Goal: Task Accomplishment & Management: Complete application form

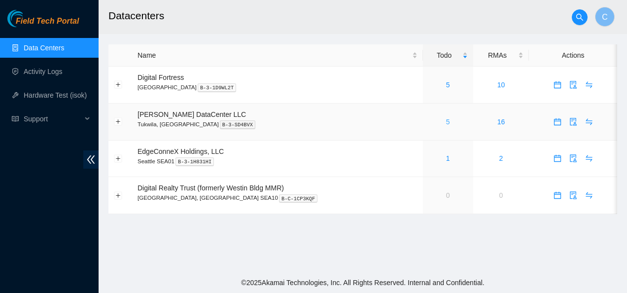
click at [446, 122] on link "5" at bounding box center [448, 122] width 4 height 8
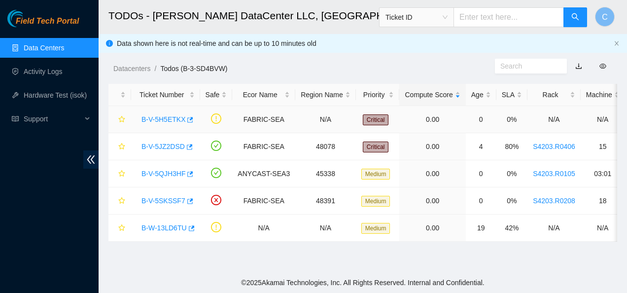
click at [166, 118] on link "B-V-5H5ETKX" at bounding box center [164, 119] width 44 height 8
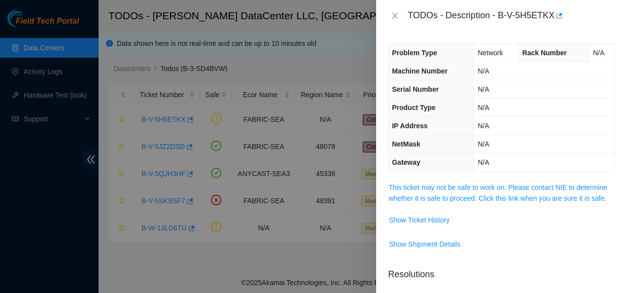
click at [435, 192] on span "This ticket may not be safe to work on. Please contact NIE to determine whether…" at bounding box center [502, 193] width 226 height 22
click at [435, 189] on link "This ticket may not be safe to work on. Please contact NIE to determine whether…" at bounding box center [498, 192] width 219 height 19
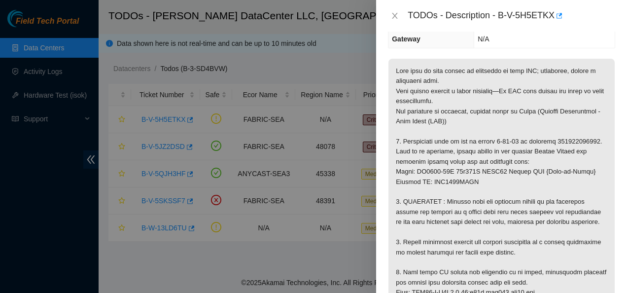
scroll to position [124, 0]
click at [394, 13] on icon "close" at bounding box center [395, 16] width 8 height 8
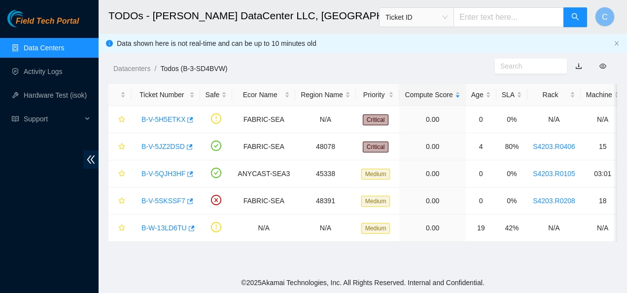
scroll to position [156, 0]
click at [153, 175] on link "B-V-5QJH3HF" at bounding box center [164, 174] width 44 height 8
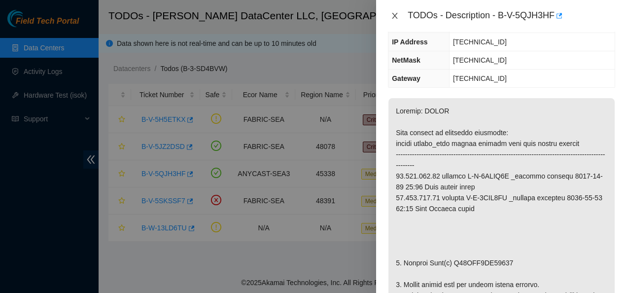
click at [395, 16] on icon "close" at bounding box center [395, 16] width 5 height 6
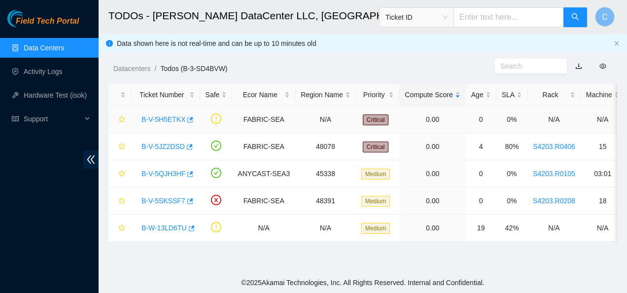
scroll to position [156, 0]
click at [159, 199] on link "B-V-5SKSSF7" at bounding box center [164, 201] width 44 height 8
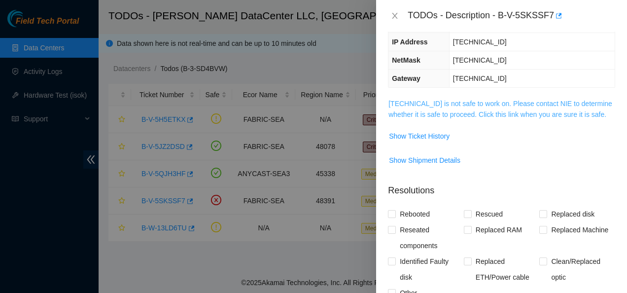
click at [435, 100] on link "[TECHNICAL_ID] is not safe to work on. Please contact NIE to determine whether …" at bounding box center [501, 109] width 224 height 19
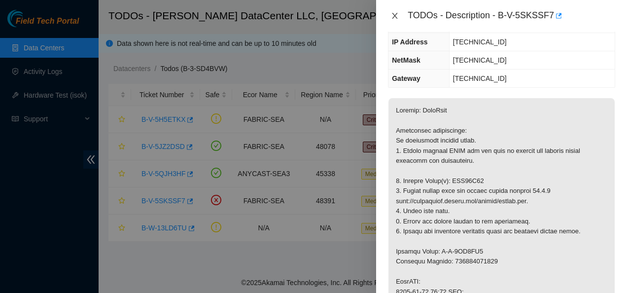
click at [395, 14] on icon "close" at bounding box center [395, 16] width 8 height 8
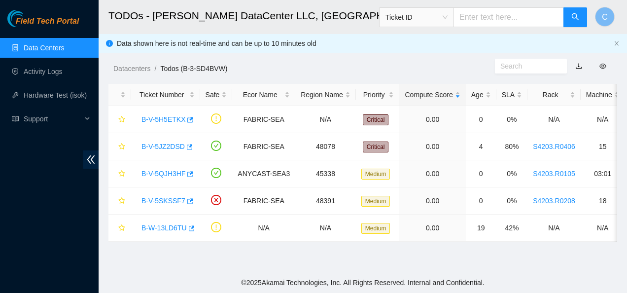
scroll to position [156, 0]
click at [176, 144] on link "B-V-5JZ2DSD" at bounding box center [163, 147] width 43 height 8
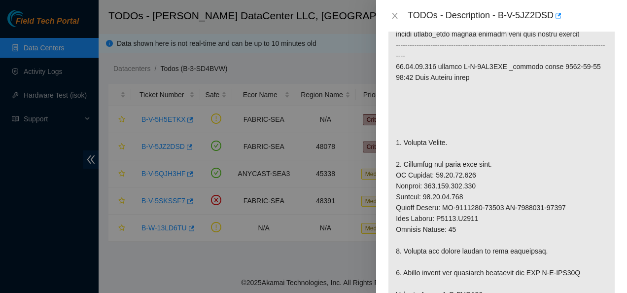
scroll to position [237, 0]
click at [439, 193] on p at bounding box center [502, 295] width 226 height 612
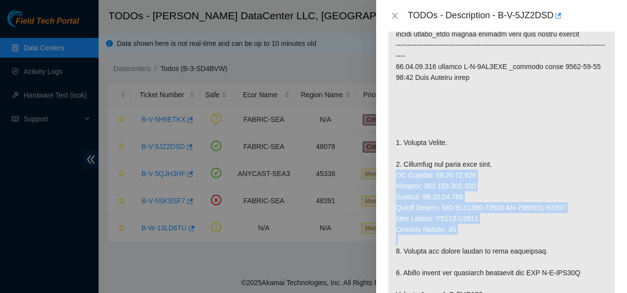
drag, startPoint x: 395, startPoint y: 173, endPoint x: 474, endPoint y: 238, distance: 102.3
click at [470, 220] on p at bounding box center [502, 295] width 226 height 612
copy p "IP Address: [TECHNICAL_ID] Netmask: [TECHNICAL_ID] Gateway: [TECHNICAL_ID] Seri…"
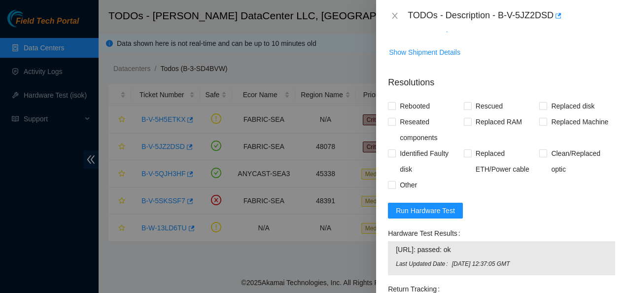
scroll to position [834, 0]
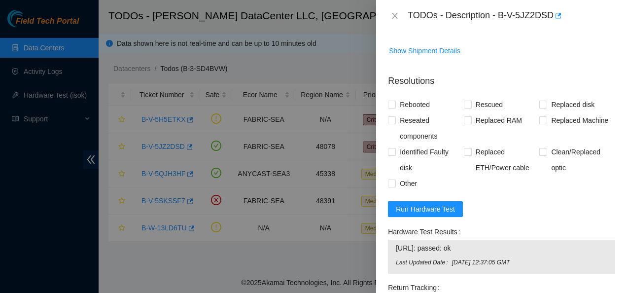
drag, startPoint x: 469, startPoint y: 247, endPoint x: 389, endPoint y: 240, distance: 80.7
click at [389, 220] on div "[URL]: passed: ok Last Updated Date [DATE] 12:37:05 GMT" at bounding box center [501, 257] width 227 height 34
copy tbody "[URL]: passed: ok"
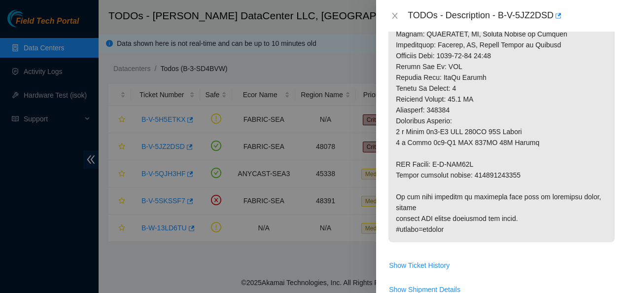
scroll to position [591, 0]
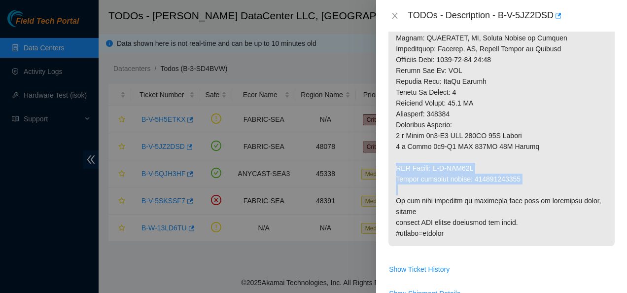
drag, startPoint x: 394, startPoint y: 167, endPoint x: 468, endPoint y: 186, distance: 76.6
copy p "RMA Return: B-W-ZZE71C Return tracking number: 417328419783"
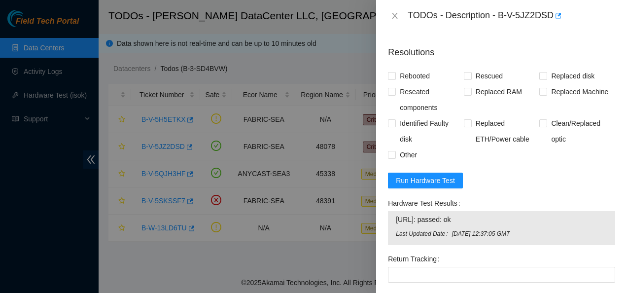
scroll to position [862, 0]
click at [470, 93] on input "Replaced Machine" at bounding box center [543, 91] width 7 height 7
checkbox input "true"
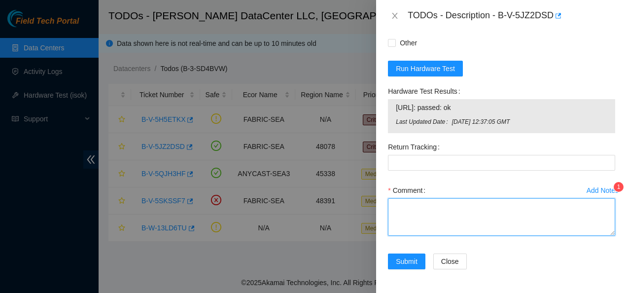
click at [441, 219] on textarea "Comment" at bounding box center [501, 216] width 227 height 37
paste textarea "Contacted NOCC to see if safe to work Replaced server IP Address: [TECHNICAL_ID…"
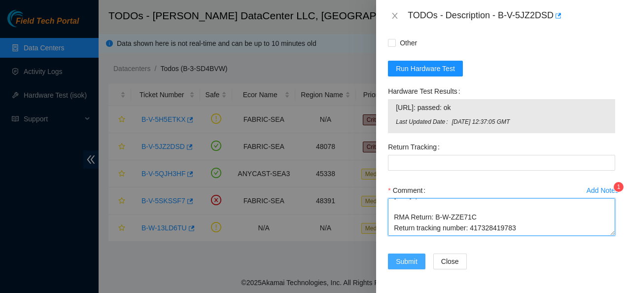
type textarea "Contacted NOCC to see if safe to work Replaced server IP Address: [TECHNICAL_ID…"
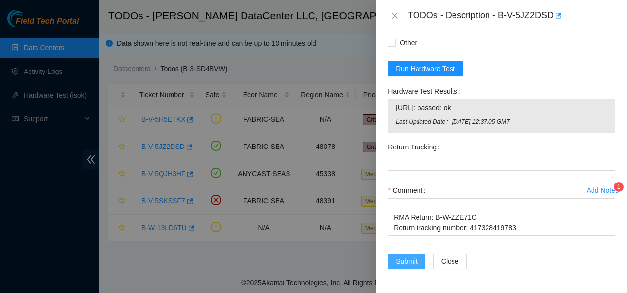
click at [403, 220] on span "Submit" at bounding box center [407, 261] width 22 height 11
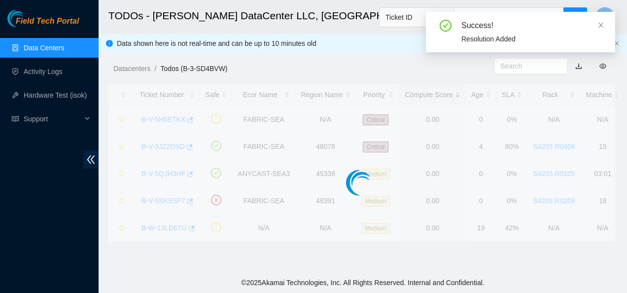
scroll to position [322, 0]
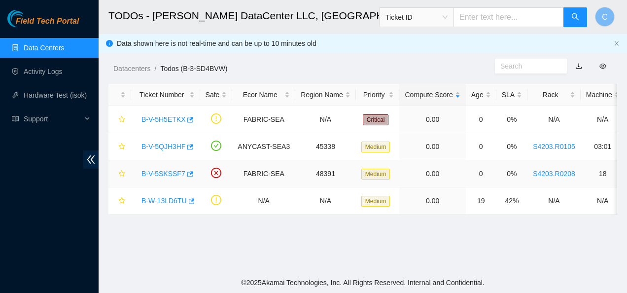
click at [164, 171] on link "B-V-5SKSSF7" at bounding box center [164, 174] width 44 height 8
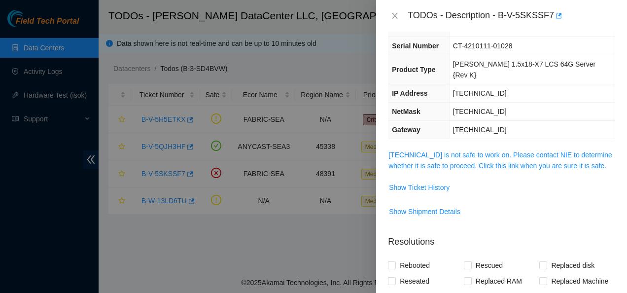
scroll to position [0, 0]
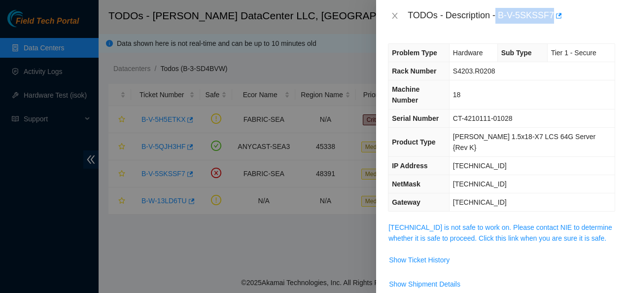
drag, startPoint x: 497, startPoint y: 14, endPoint x: 549, endPoint y: 12, distance: 52.3
click at [470, 12] on div "TODOs - Description - B-V-5SKSSF7" at bounding box center [512, 16] width 208 height 16
copy div "B-V-5SKSSF7"
